Goal: Information Seeking & Learning: Learn about a topic

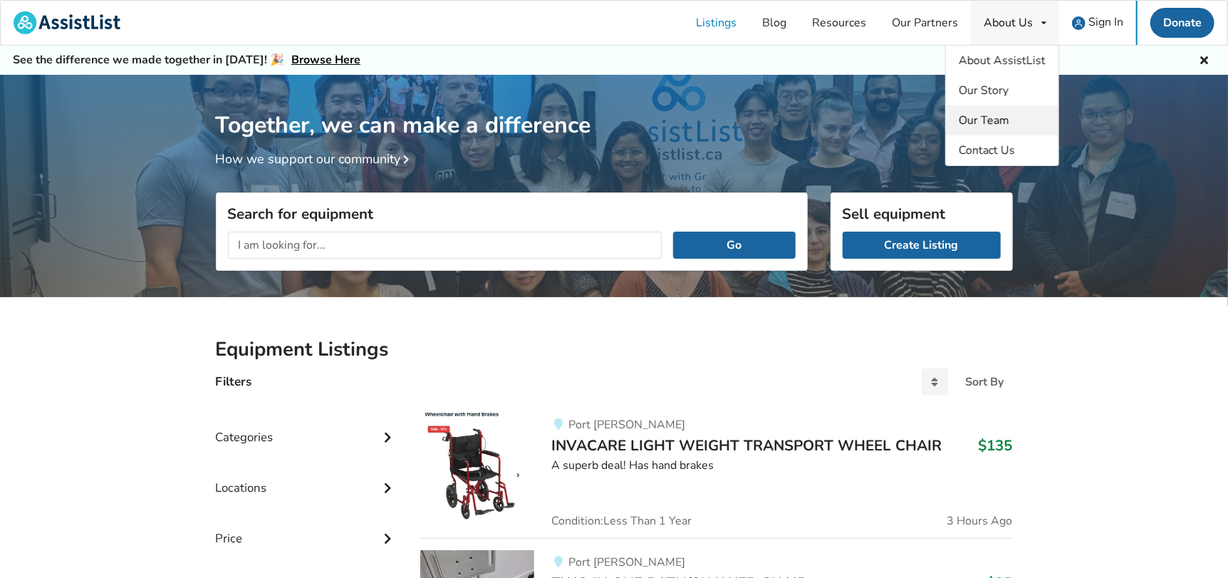
click at [1000, 114] on span "Our Team" at bounding box center [984, 121] width 51 height 16
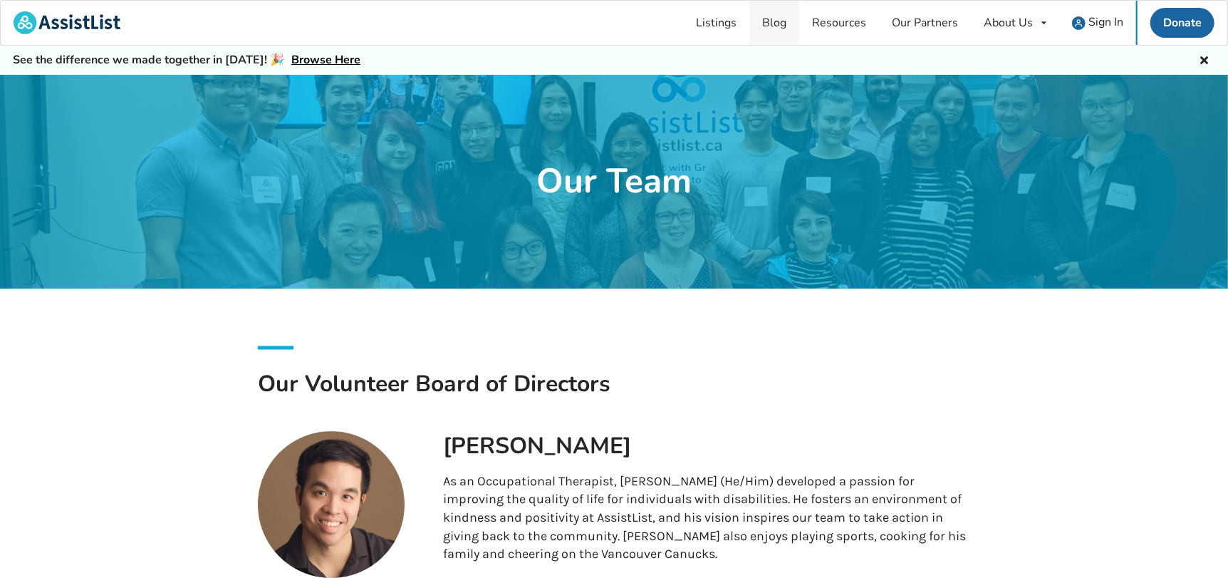
click at [774, 28] on link "Blog" at bounding box center [775, 23] width 50 height 44
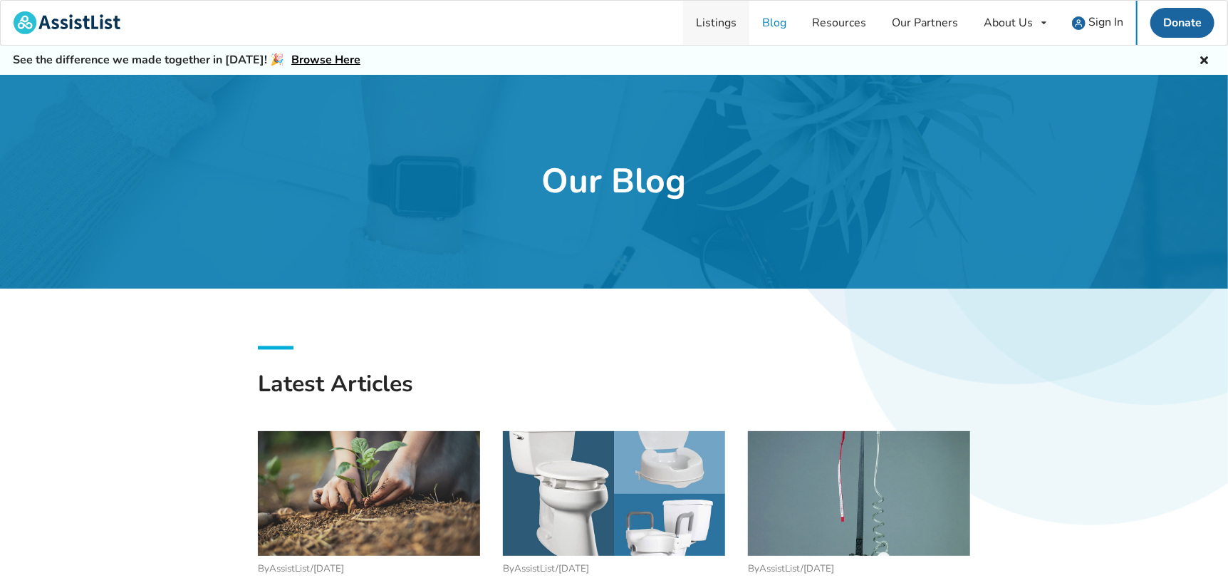
click at [717, 13] on link "Listings" at bounding box center [716, 23] width 66 height 44
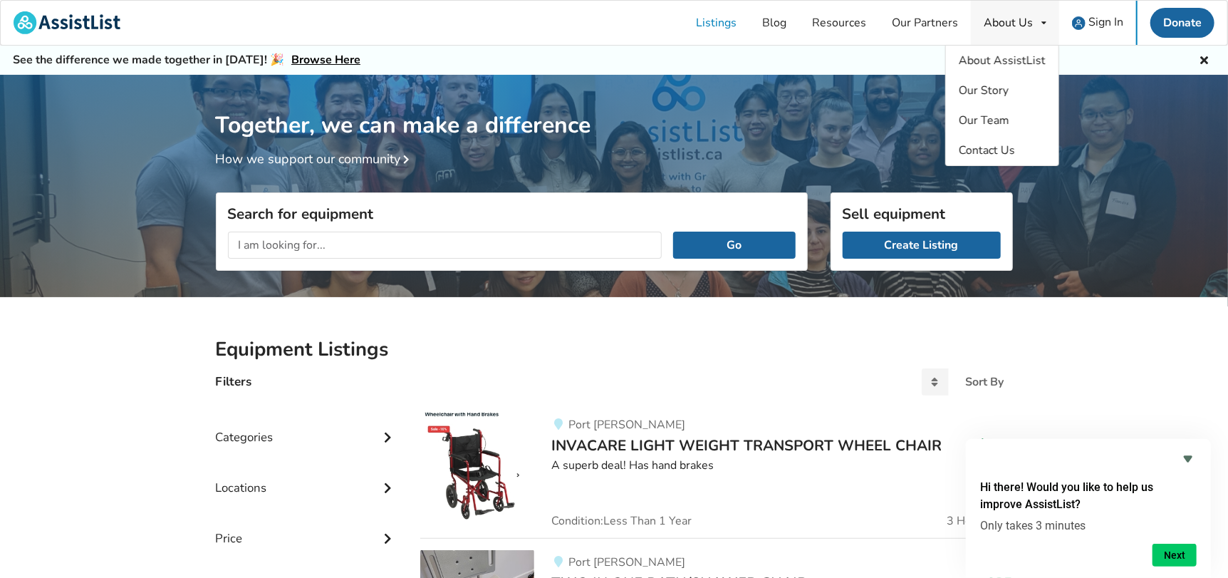
click at [1000, 19] on div "About Us" at bounding box center [1008, 22] width 49 height 11
click at [1000, 115] on span "Our Team" at bounding box center [984, 121] width 51 height 16
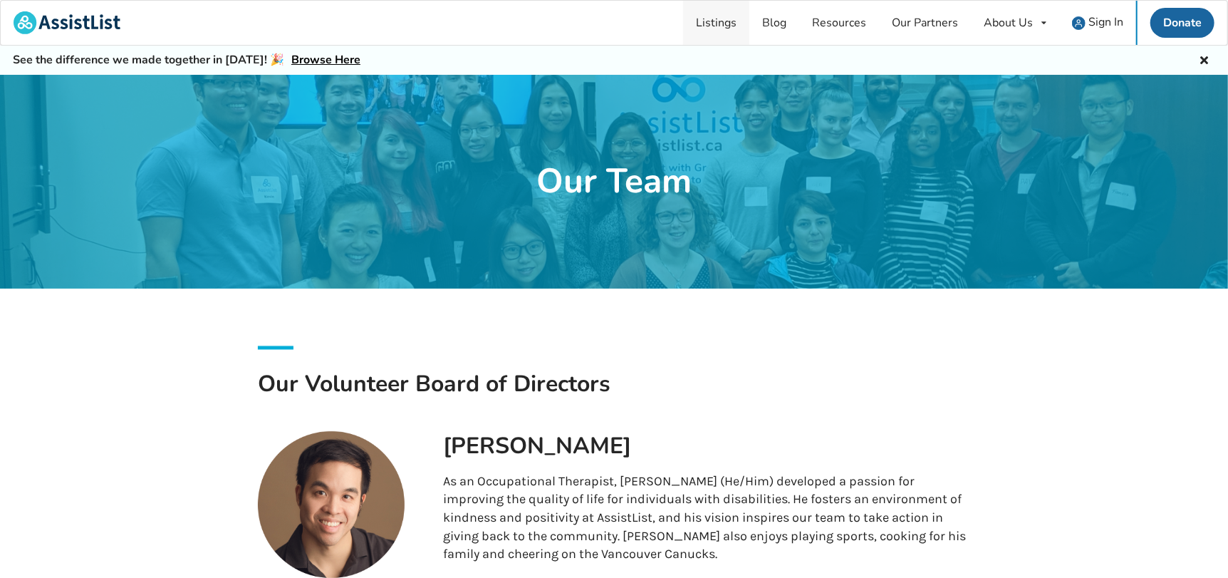
click at [727, 28] on link "Listings" at bounding box center [716, 23] width 66 height 44
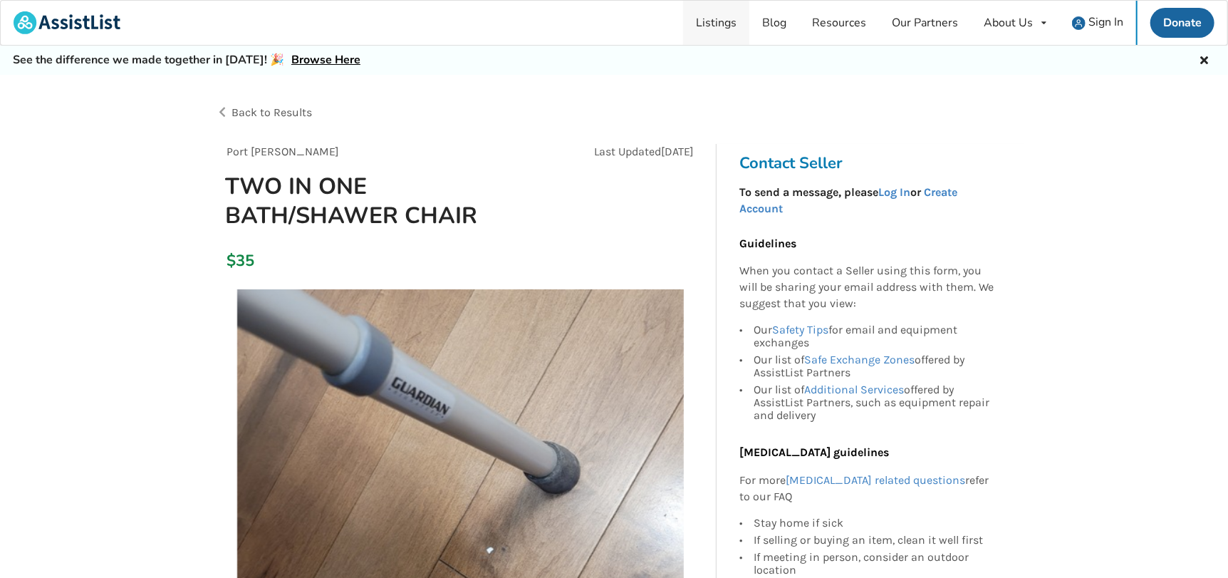
click at [729, 15] on link "Listings" at bounding box center [716, 23] width 66 height 44
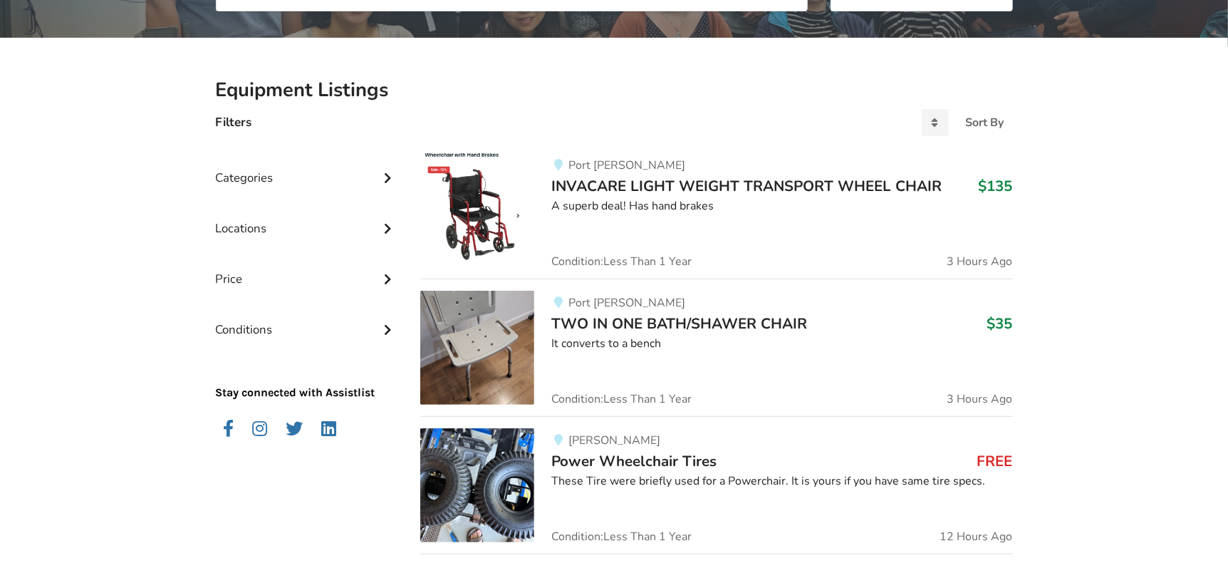
scroll to position [71, 0]
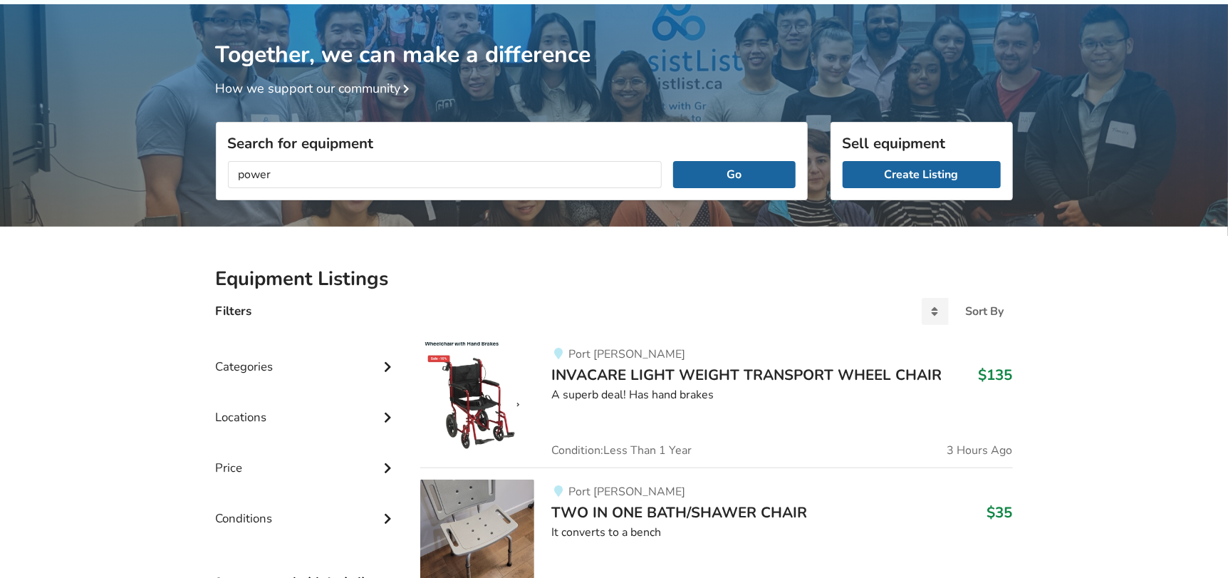
type input "power"
click at [673, 161] on button "Go" at bounding box center [734, 174] width 122 height 27
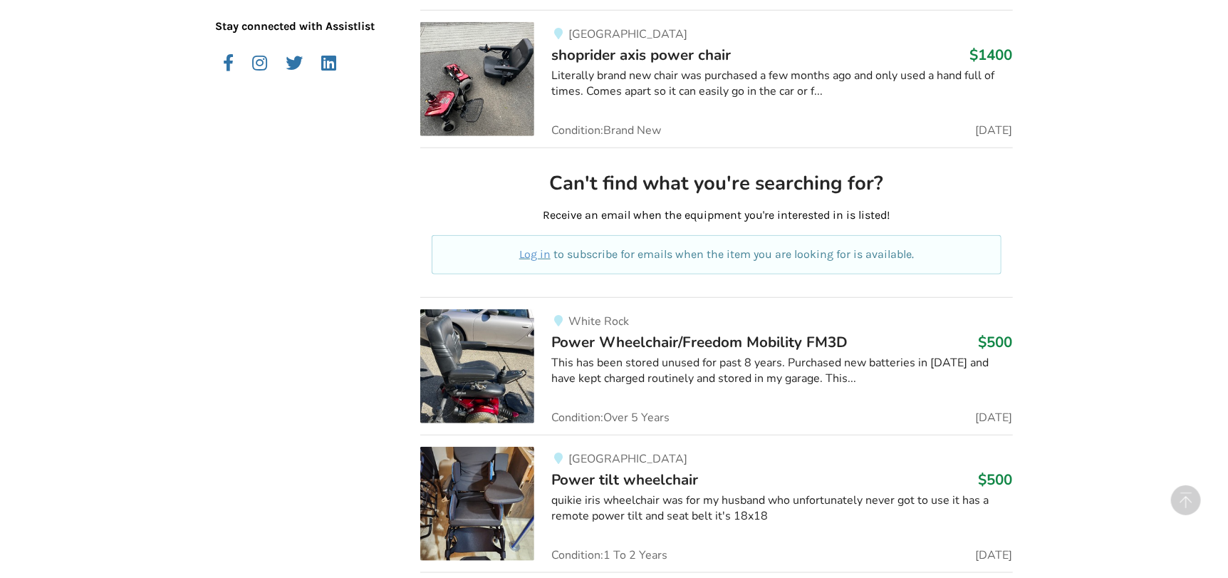
scroll to position [591, 0]
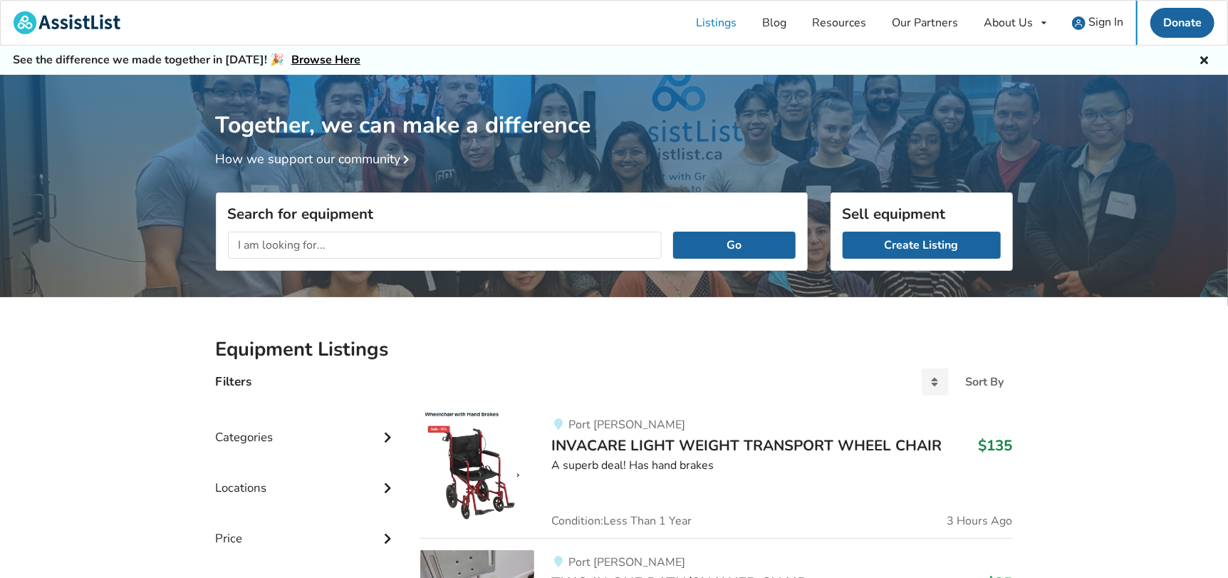
click at [301, 61] on link "Browse Here" at bounding box center [325, 60] width 69 height 16
